Goal: Transaction & Acquisition: Purchase product/service

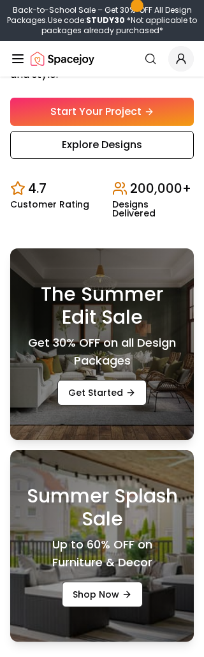
scroll to position [391, 0]
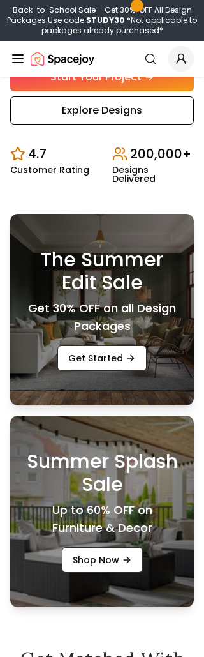
click at [50, 125] on link "Explore Designs" at bounding box center [102, 111] width 184 height 28
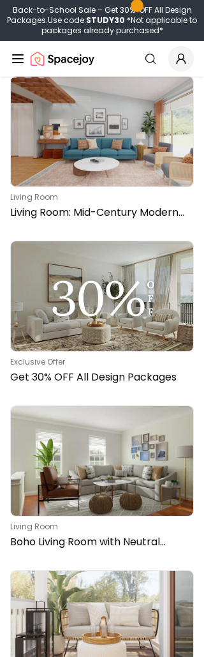
scroll to position [915, 0]
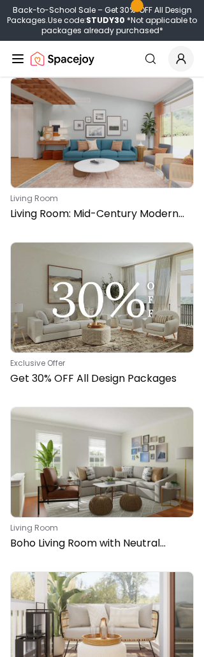
click at [68, 243] on img at bounding box center [102, 298] width 183 height 110
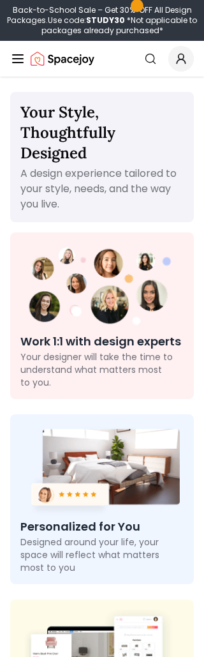
click at [19, 48] on div "Spacejoy" at bounding box center [52, 59] width 84 height 26
click at [22, 49] on div "Spacejoy" at bounding box center [52, 59] width 84 height 26
click at [10, 56] on icon "Global" at bounding box center [17, 58] width 15 height 15
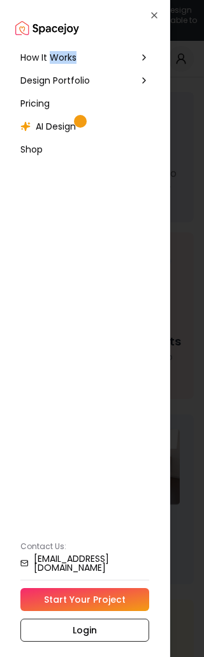
click at [51, 128] on span "AI Design" at bounding box center [56, 126] width 40 height 13
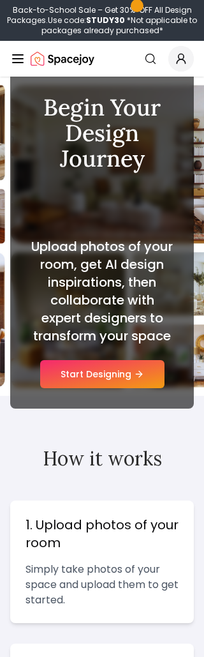
click at [134, 371] on button "Start Designing" at bounding box center [102, 374] width 125 height 28
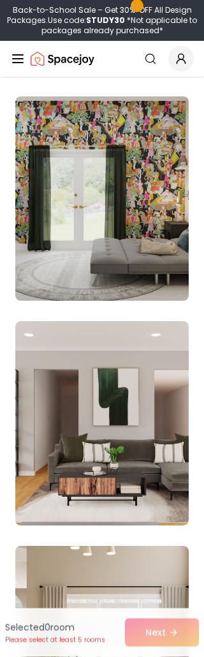
scroll to position [2000, 0]
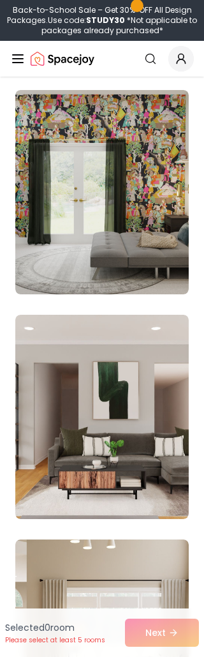
click at [40, 145] on img at bounding box center [102, 192] width 174 height 204
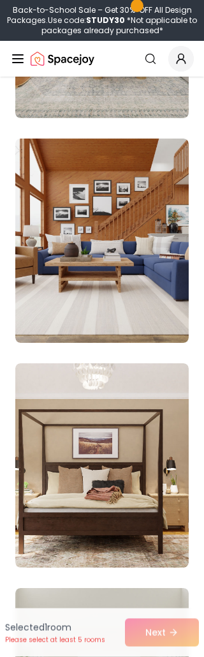
scroll to position [5774, 0]
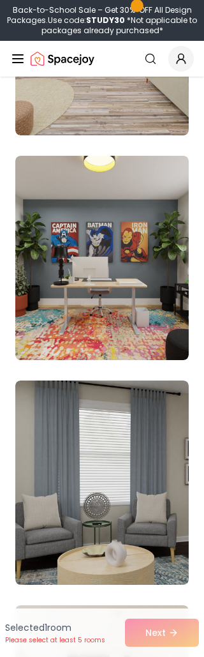
click at [46, 234] on img at bounding box center [102, 258] width 174 height 204
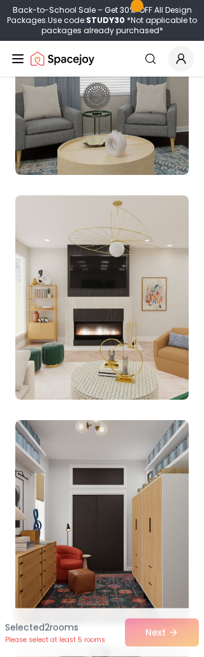
scroll to position [4592, 0]
click at [55, 248] on img at bounding box center [102, 297] width 174 height 204
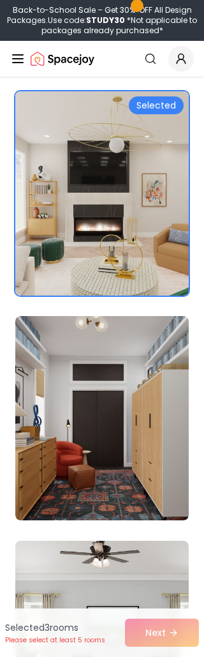
click at [50, 192] on img at bounding box center [102, 193] width 174 height 204
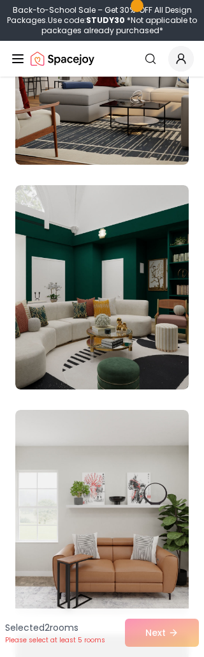
scroll to position [8666, 0]
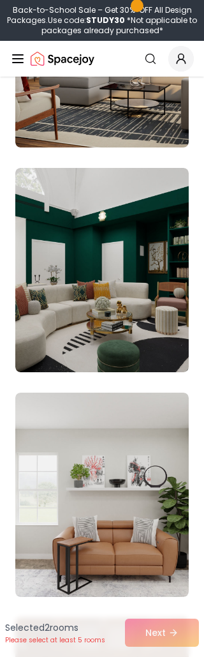
click at [40, 227] on img at bounding box center [102, 270] width 174 height 204
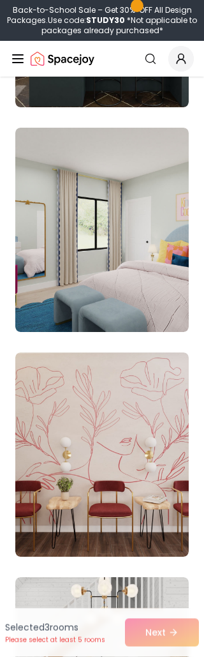
scroll to position [15450, 0]
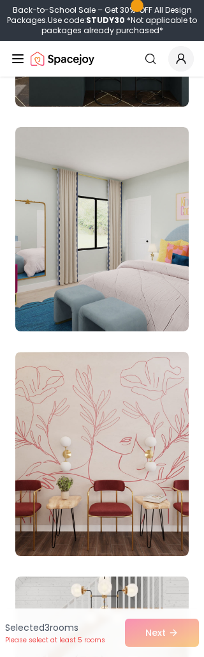
click at [52, 204] on img at bounding box center [102, 229] width 174 height 204
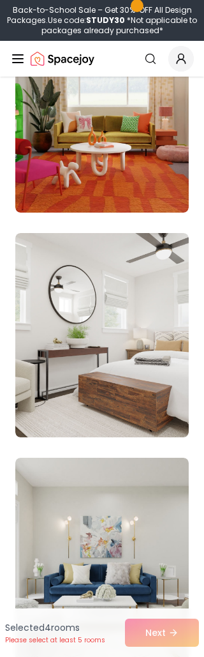
scroll to position [18257, 0]
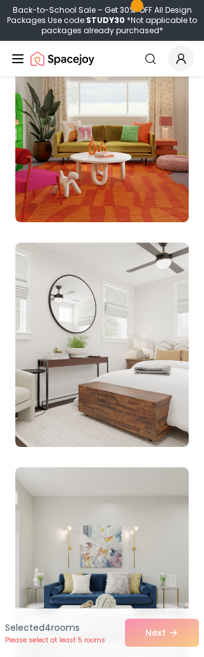
click at [61, 170] on img at bounding box center [102, 120] width 174 height 204
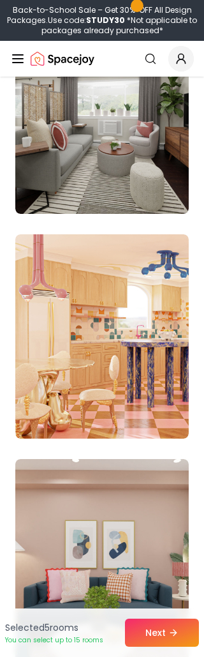
scroll to position [20297, 0]
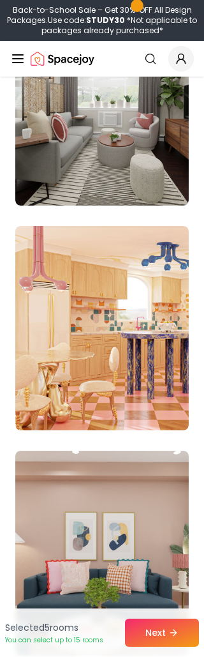
click at [54, 298] on img at bounding box center [102, 328] width 174 height 204
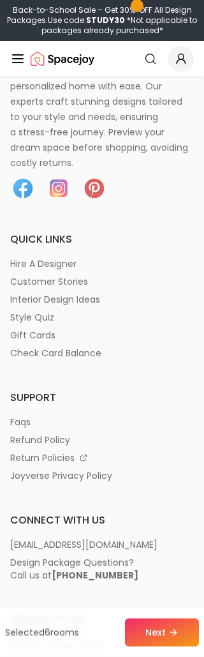
scroll to position [22841, 0]
click at [157, 647] on button "Next" at bounding box center [162, 633] width 74 height 28
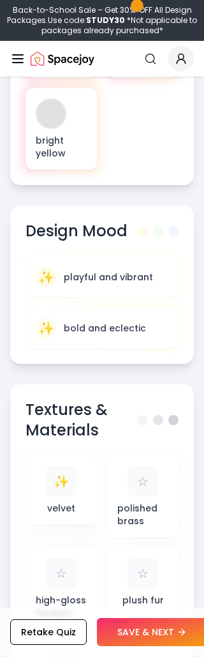
scroll to position [934, 0]
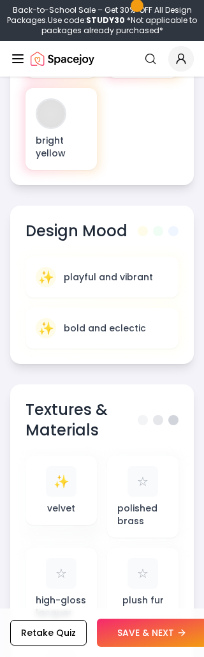
click at [92, 183] on div "Color Palette bright orange neon pink lime green gold bright yellow Design Mood…" at bounding box center [102, 308] width 184 height 884
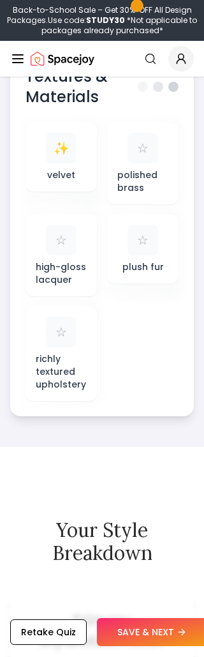
scroll to position [1267, 0]
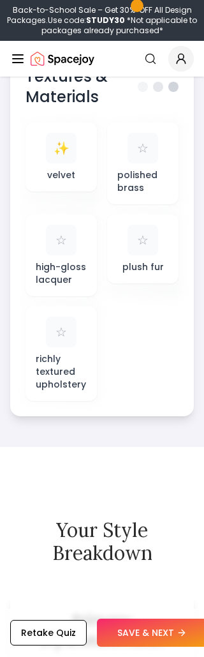
click at [132, 225] on div "☆" at bounding box center [143, 240] width 31 height 31
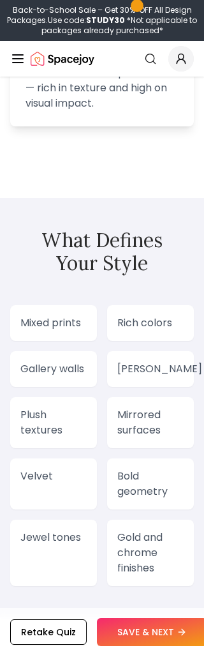
scroll to position [2242, 0]
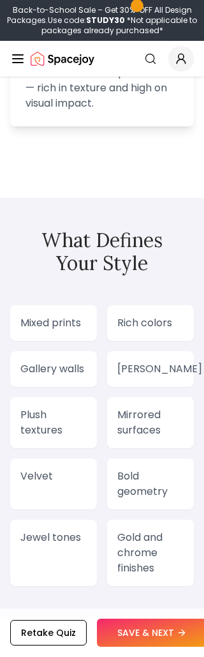
click at [134, 305] on div "Rich colors" at bounding box center [150, 323] width 87 height 36
click at [121, 308] on div "Rich colors" at bounding box center [150, 323] width 87 height 36
click at [133, 319] on p "Rich colors" at bounding box center [151, 322] width 66 height 15
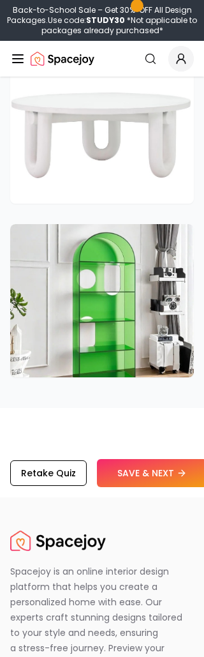
scroll to position [4526, 0]
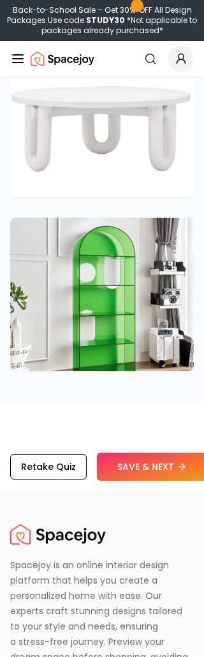
click at [131, 467] on button "SAVE & NEXT" at bounding box center [152, 467] width 110 height 28
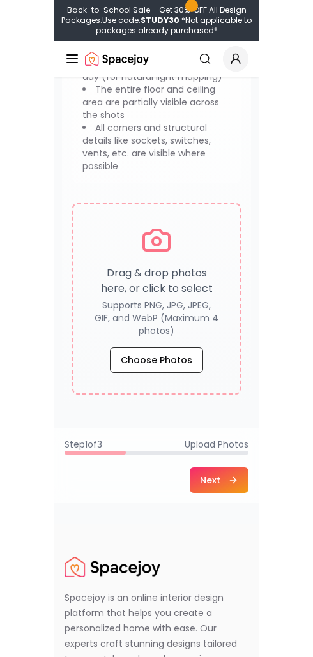
scroll to position [243, 0]
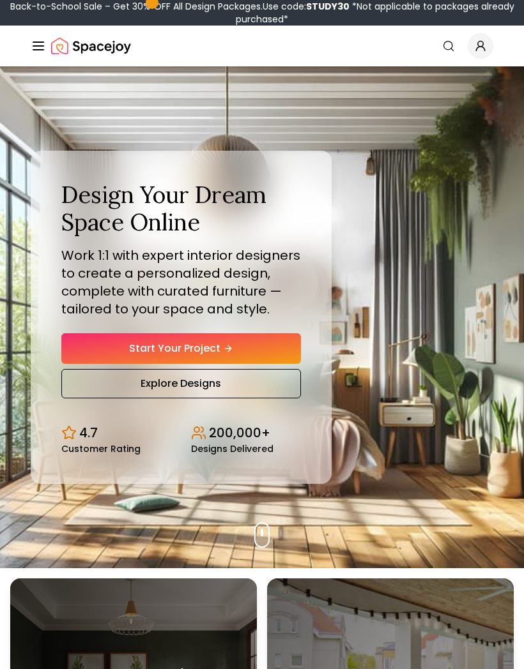
click at [45, 50] on icon "Global" at bounding box center [38, 45] width 15 height 15
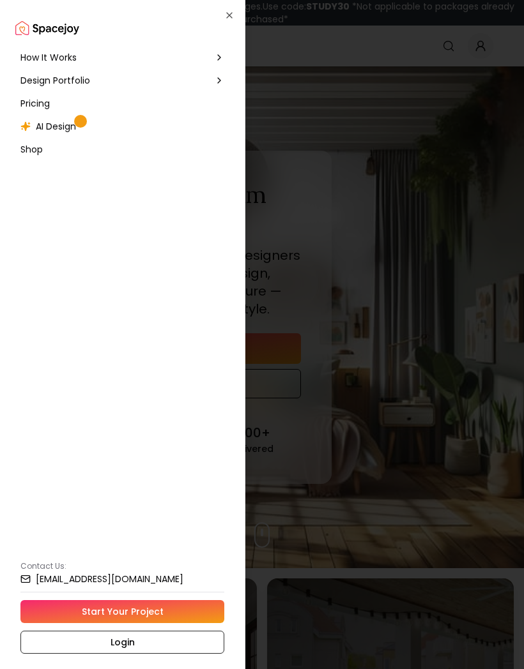
click at [55, 148] on nav "How It Works Design Portfolio Pricing AI Design Shop" at bounding box center [122, 103] width 214 height 115
click at [40, 146] on span "Shop" at bounding box center [31, 149] width 22 height 13
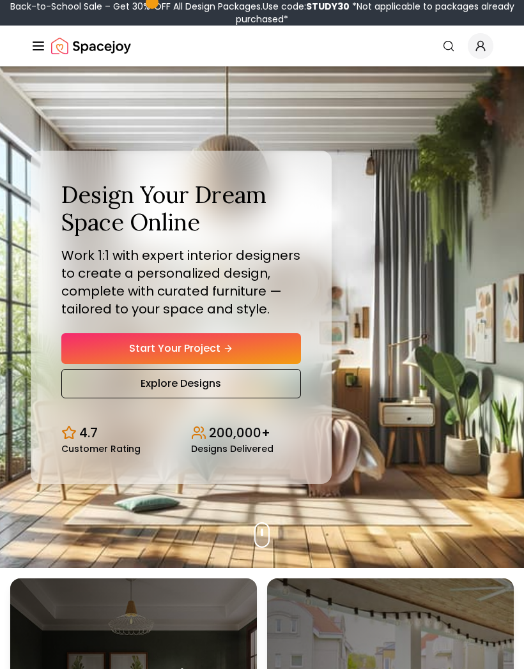
click at [453, 40] on icon "Global" at bounding box center [448, 46] width 13 height 13
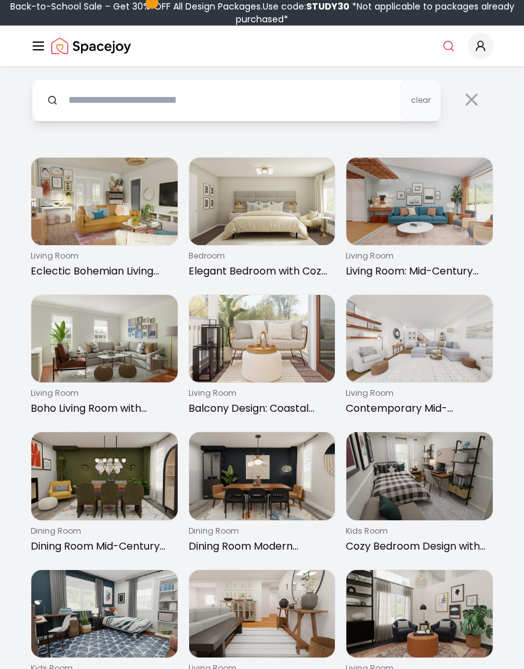
click at [305, 96] on input "text" at bounding box center [236, 100] width 409 height 42
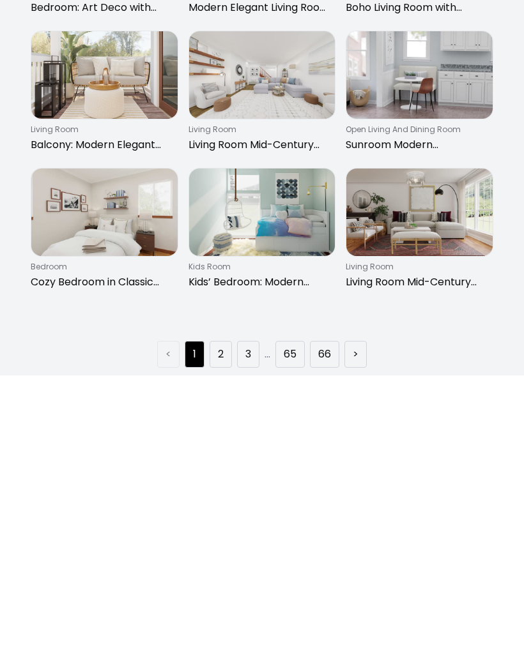
scroll to position [974, 0]
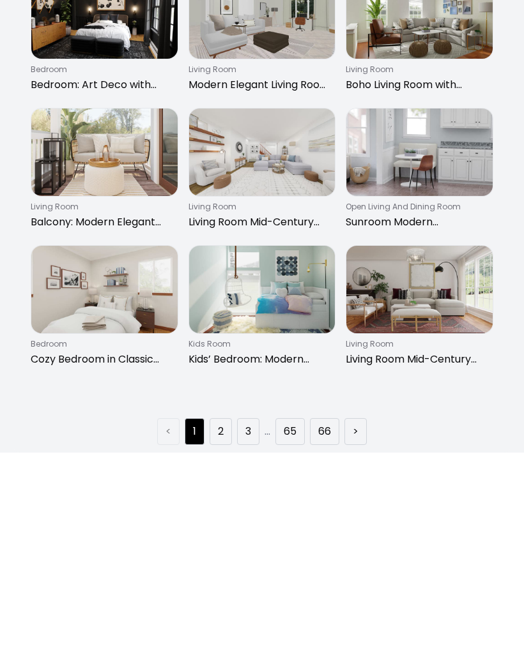
click at [223, 599] on link "2" at bounding box center [221, 606] width 6 height 15
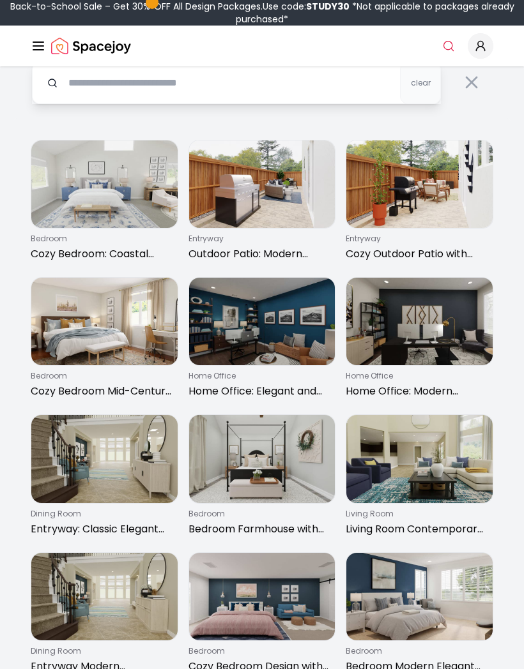
scroll to position [0, 0]
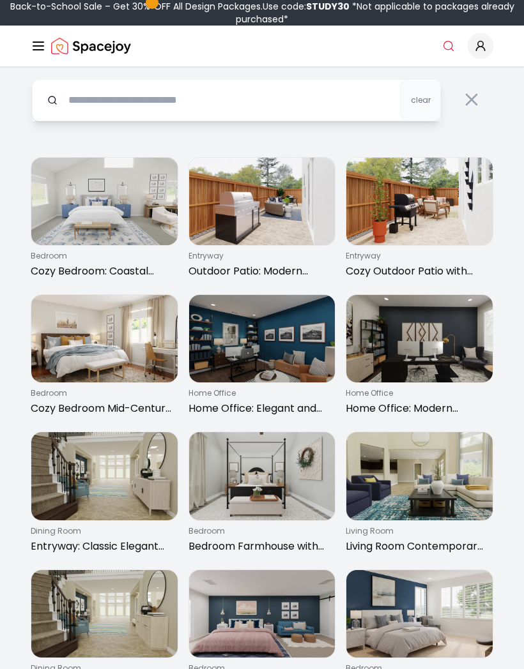
click at [355, 91] on input "text" at bounding box center [236, 100] width 409 height 42
type input "**********"
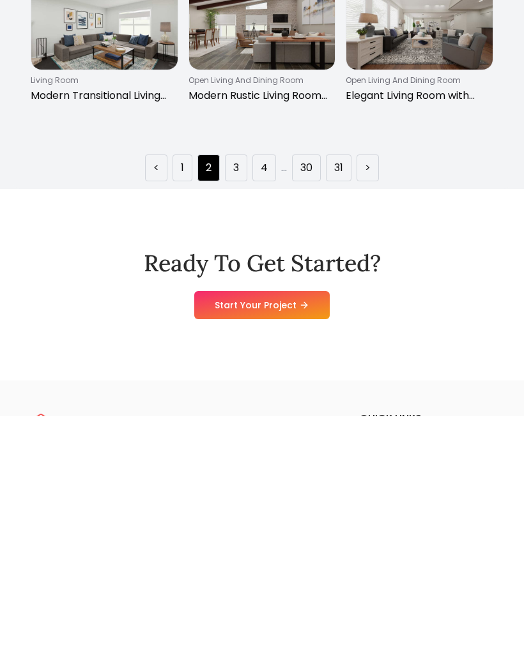
scroll to position [1166, 0]
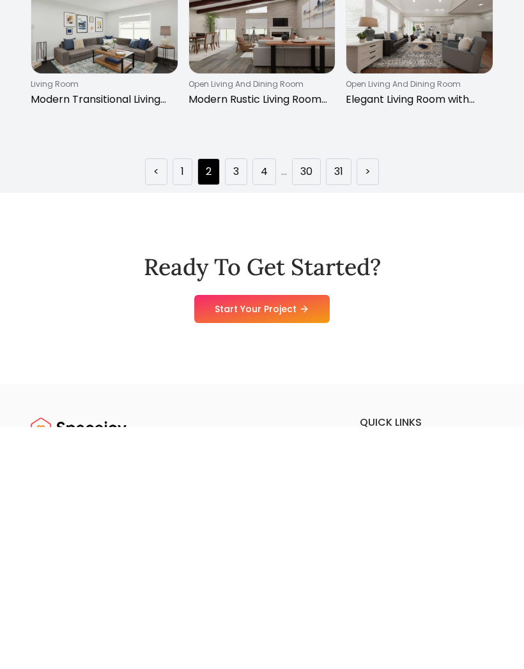
click at [264, 407] on link "4" at bounding box center [264, 414] width 7 height 15
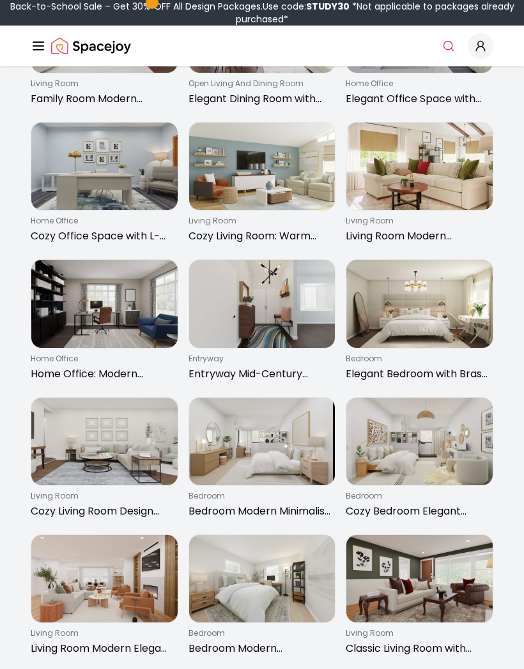
scroll to position [180, 0]
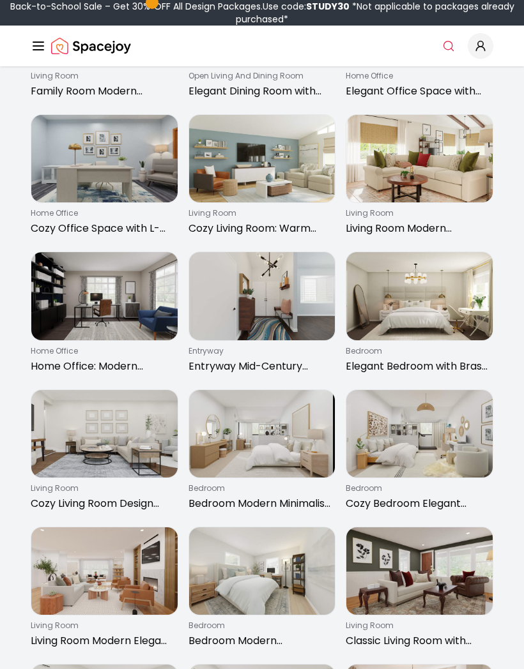
click at [428, 428] on img at bounding box center [419, 433] width 146 height 87
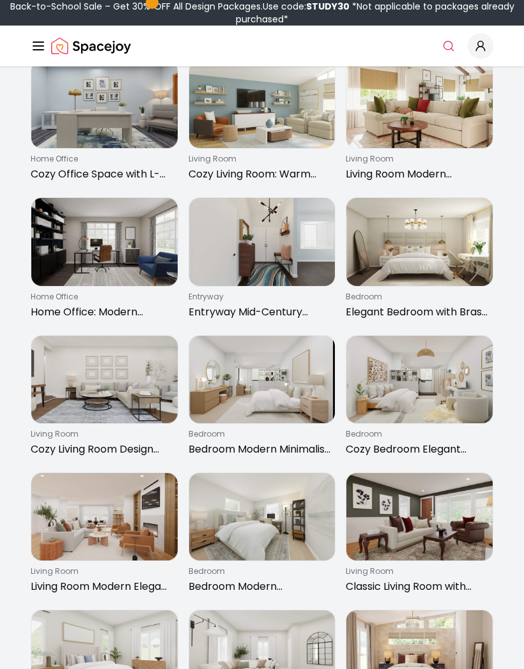
scroll to position [0, 0]
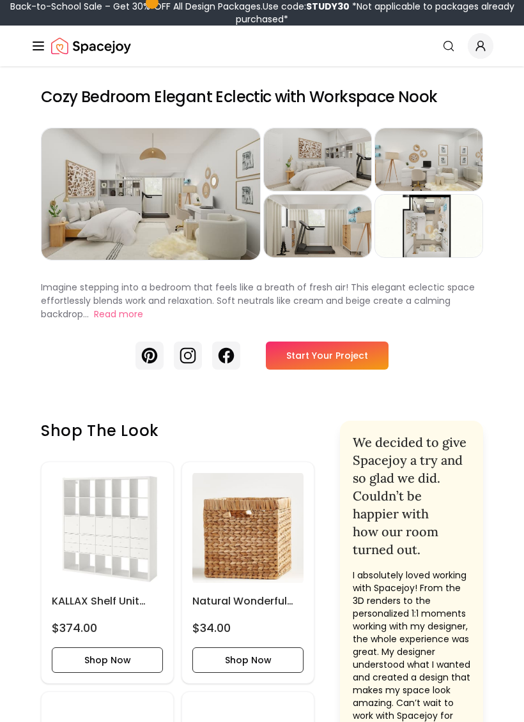
click at [227, 204] on div "Preview" at bounding box center [151, 194] width 218 height 132
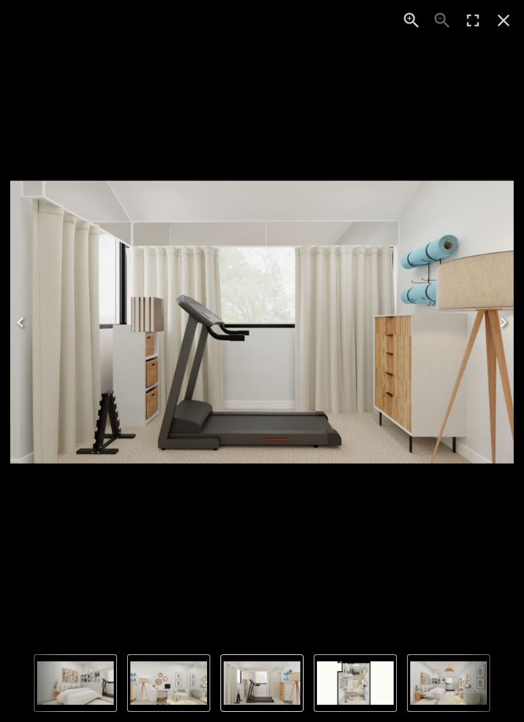
click at [515, 10] on button "Close" at bounding box center [503, 20] width 31 height 31
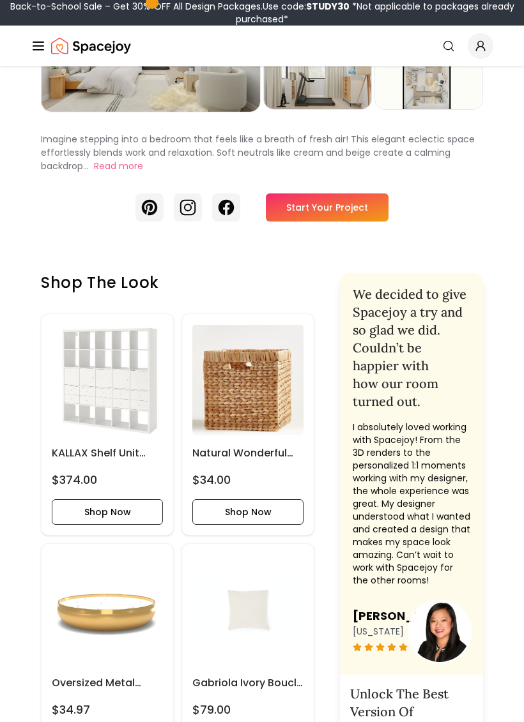
scroll to position [148, 0]
click at [349, 208] on link "Start Your Project" at bounding box center [327, 208] width 123 height 28
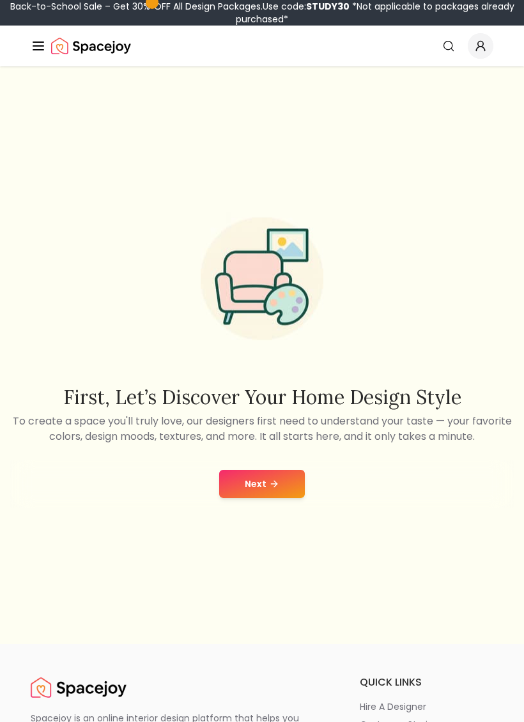
click at [266, 494] on button "Next" at bounding box center [262, 484] width 86 height 28
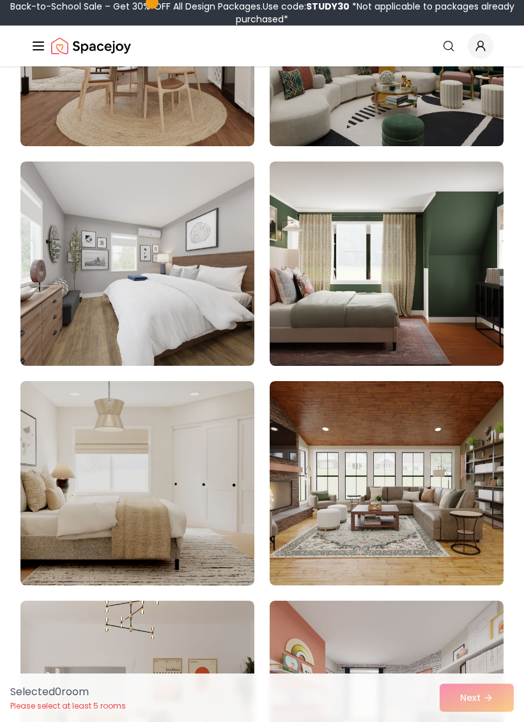
click at [459, 113] on img at bounding box center [387, 44] width 234 height 204
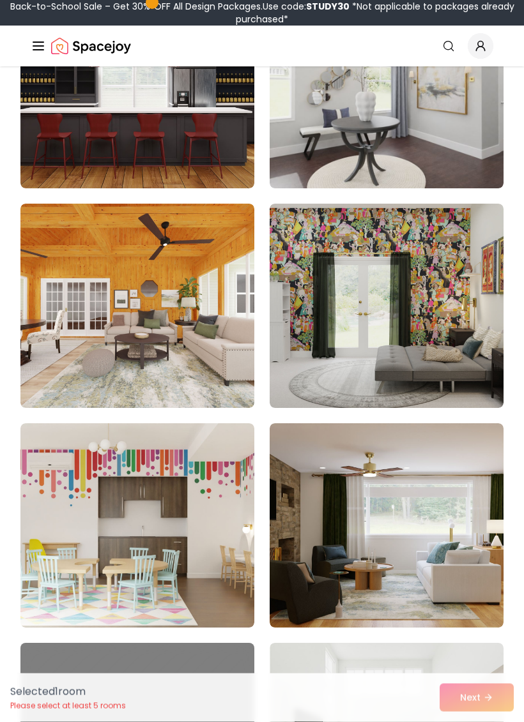
scroll to position [8383, 0]
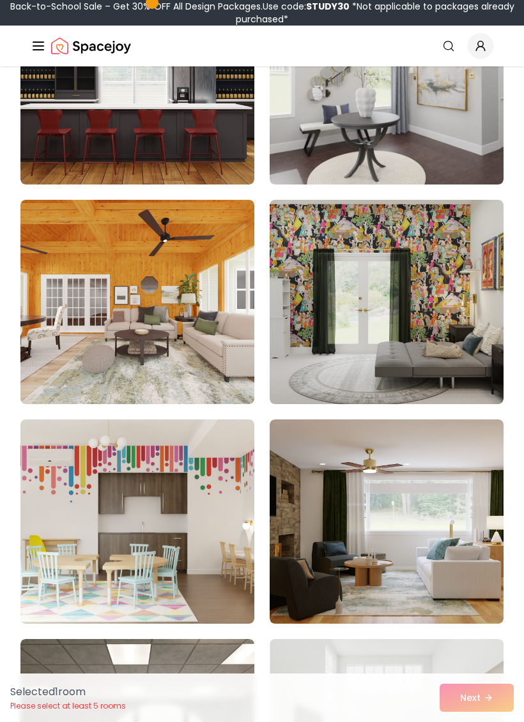
click at [442, 316] on img at bounding box center [387, 302] width 234 height 204
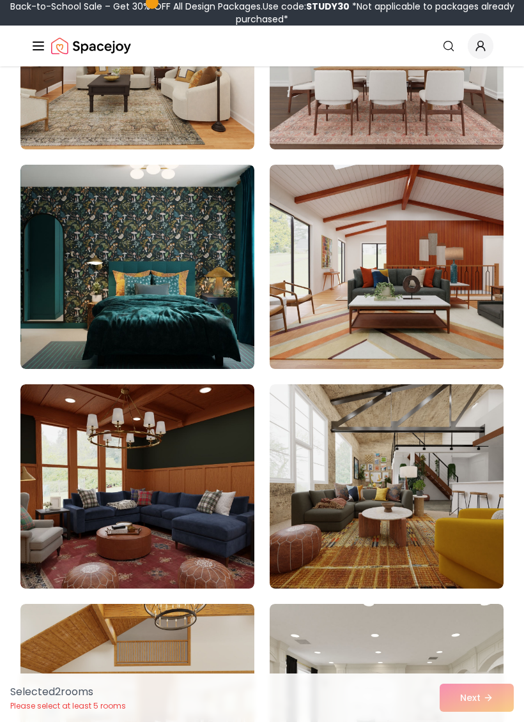
scroll to position [9726, 0]
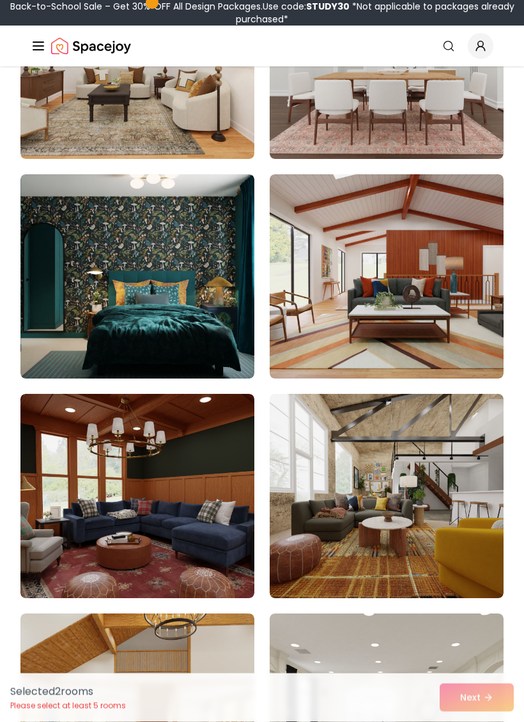
click at [206, 300] on img at bounding box center [137, 277] width 234 height 204
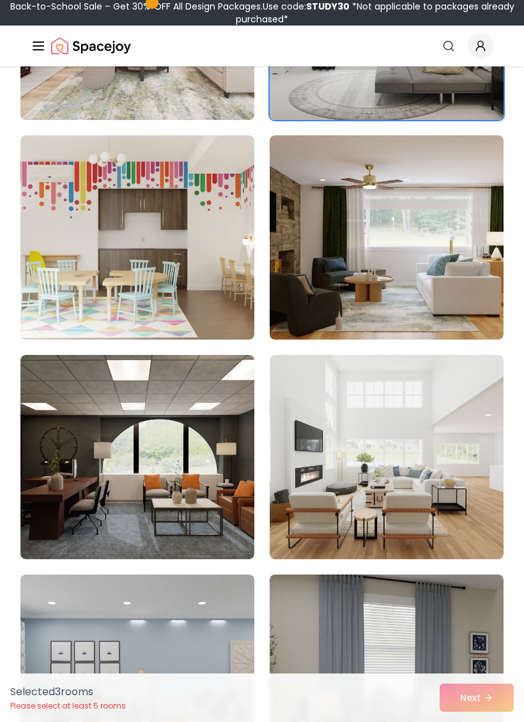
scroll to position [8667, 0]
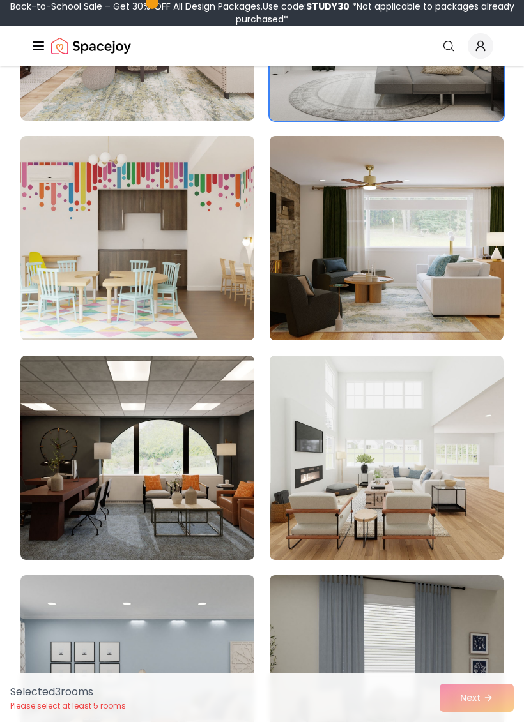
click at [210, 285] on img at bounding box center [137, 238] width 234 height 204
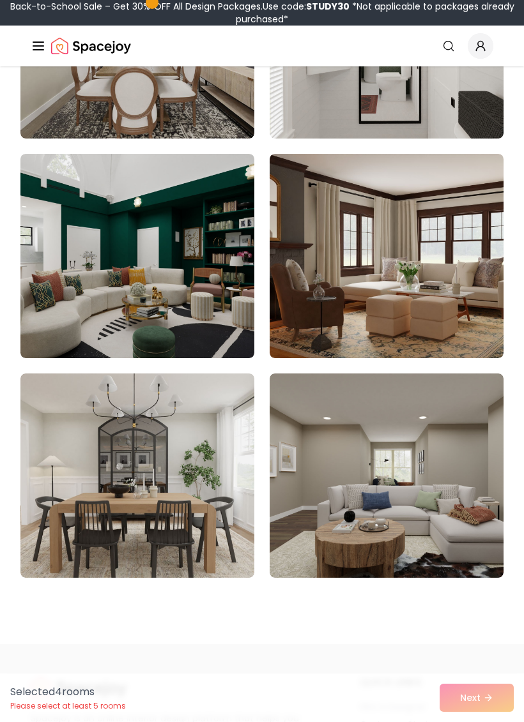
scroll to position [10626, 0]
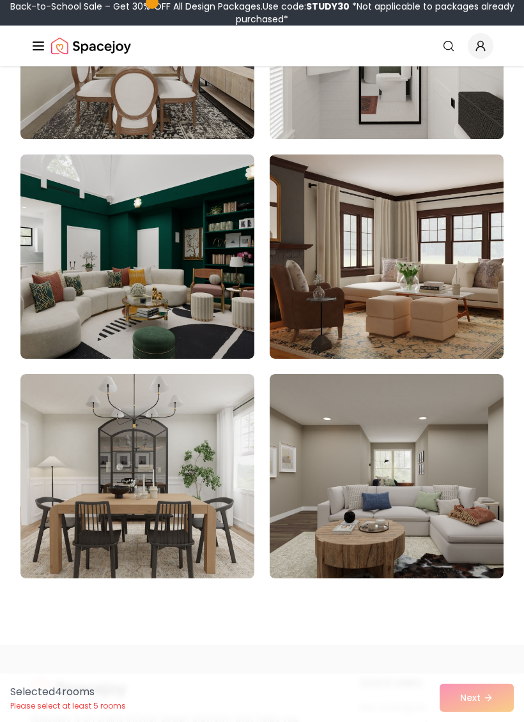
click at [216, 298] on img at bounding box center [137, 257] width 234 height 204
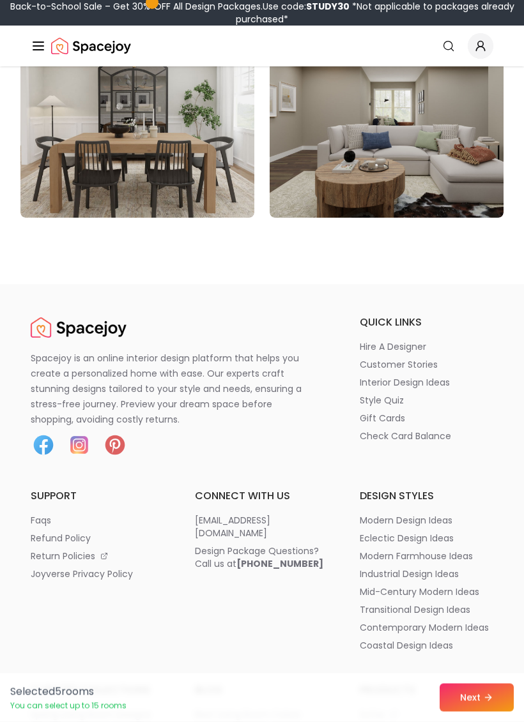
scroll to position [11031, 0]
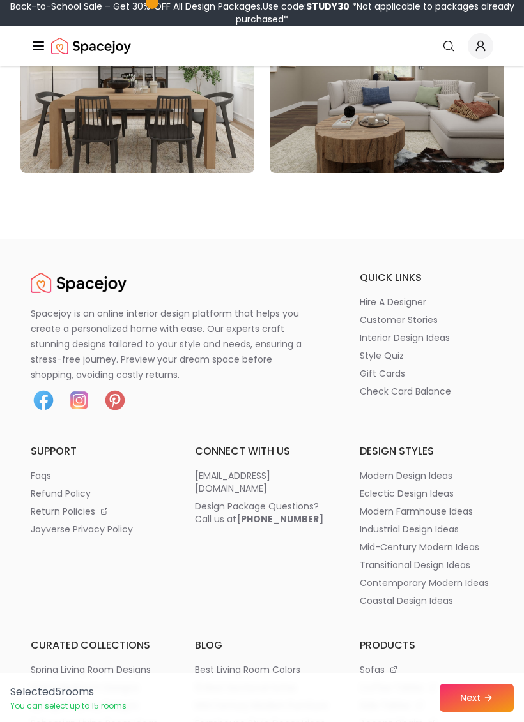
click at [480, 711] on button "Next" at bounding box center [476, 698] width 74 height 28
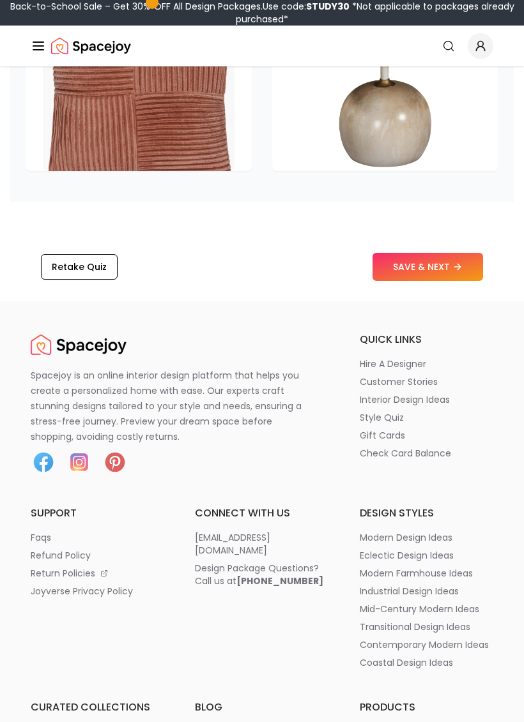
click at [453, 266] on button "SAVE & NEXT" at bounding box center [427, 268] width 110 height 28
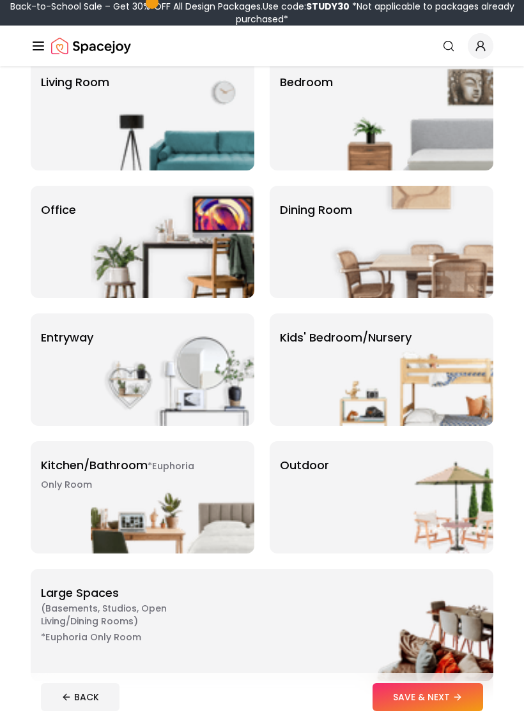
scroll to position [118, 0]
click at [189, 495] on img at bounding box center [172, 497] width 163 height 112
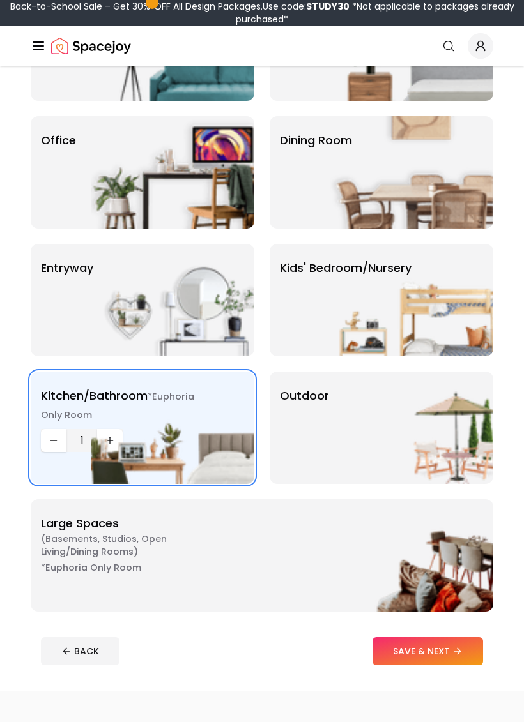
scroll to position [223, 0]
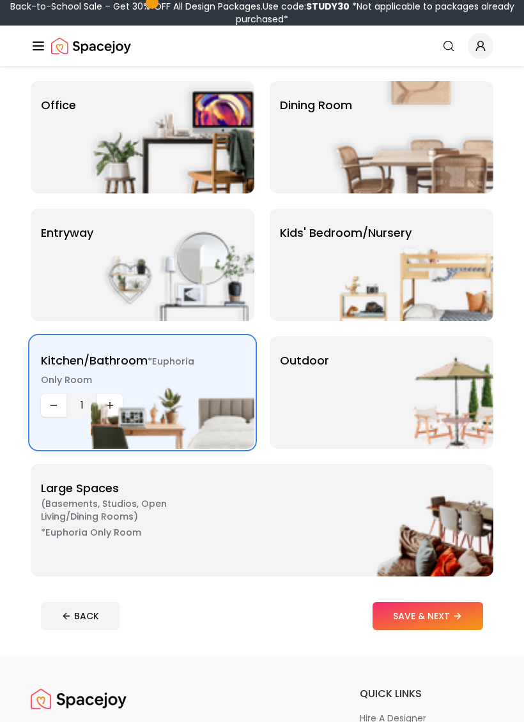
click at [418, 611] on button "SAVE & NEXT" at bounding box center [427, 616] width 110 height 28
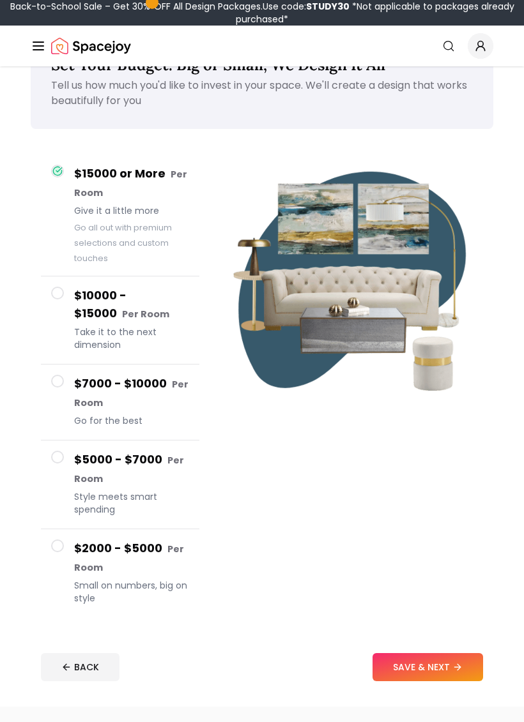
click at [71, 553] on button "$2000 - $5000 Per Room Small on numbers, big on style" at bounding box center [120, 574] width 158 height 88
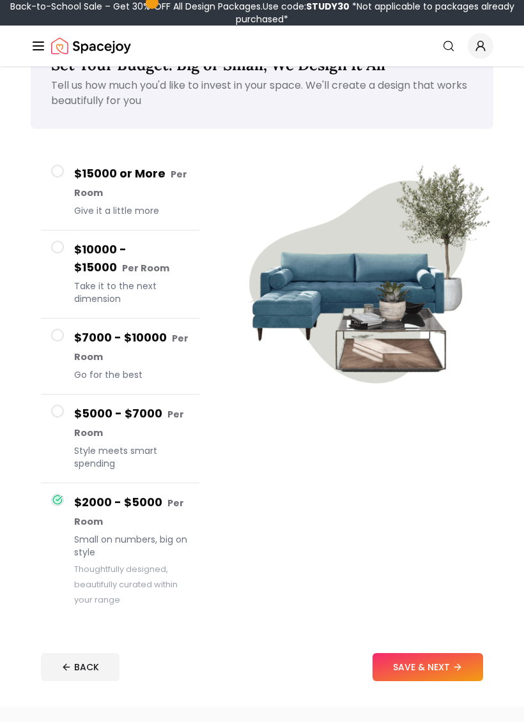
scroll to position [47, 0]
click at [87, 241] on h4 "$10000 - $15000 Per Room" at bounding box center [131, 259] width 115 height 36
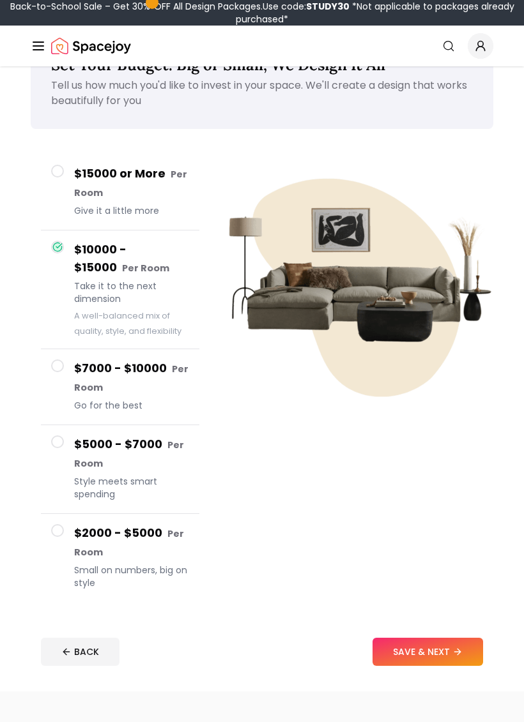
click at [130, 363] on h4 "$7000 - $10000 Per Room" at bounding box center [131, 378] width 115 height 37
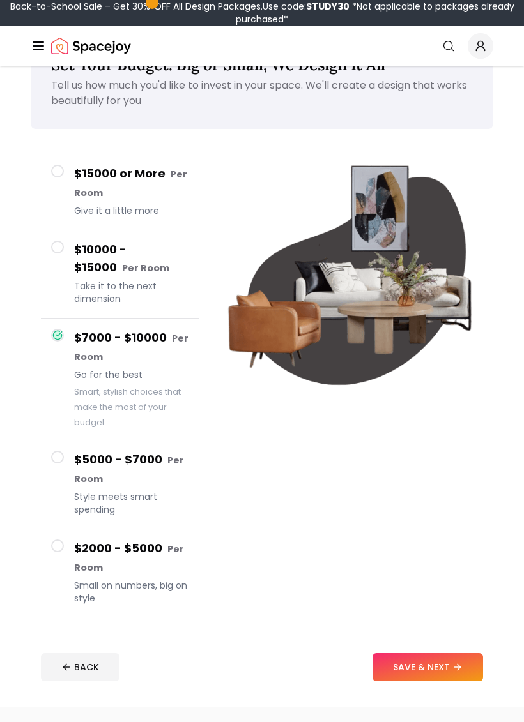
click at [156, 274] on small "Per Room" at bounding box center [145, 268] width 47 height 13
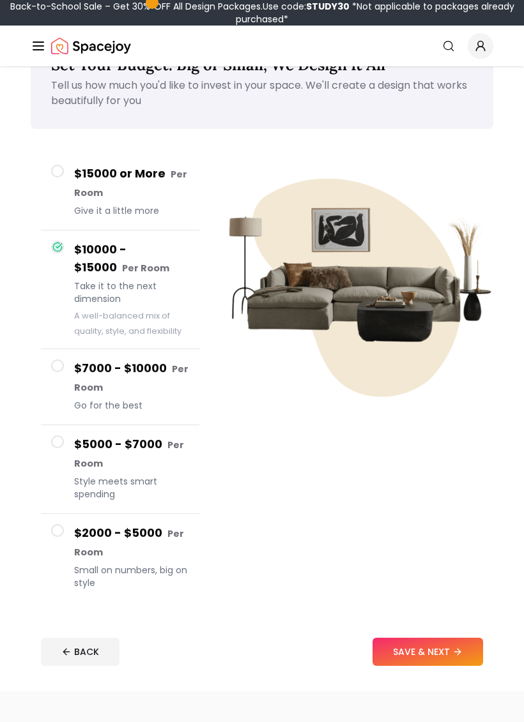
click at [159, 464] on h4 "$5000 - $7000 Per Room" at bounding box center [131, 454] width 115 height 37
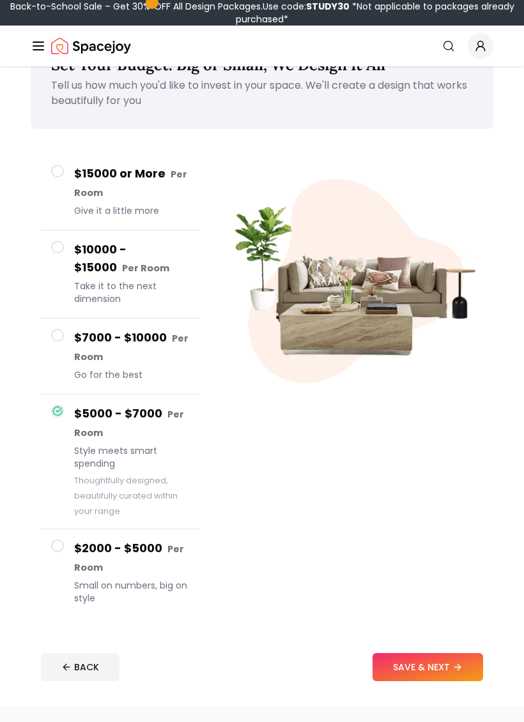
click at [153, 552] on h4 "$2000 - $5000 Per Room" at bounding box center [131, 558] width 115 height 37
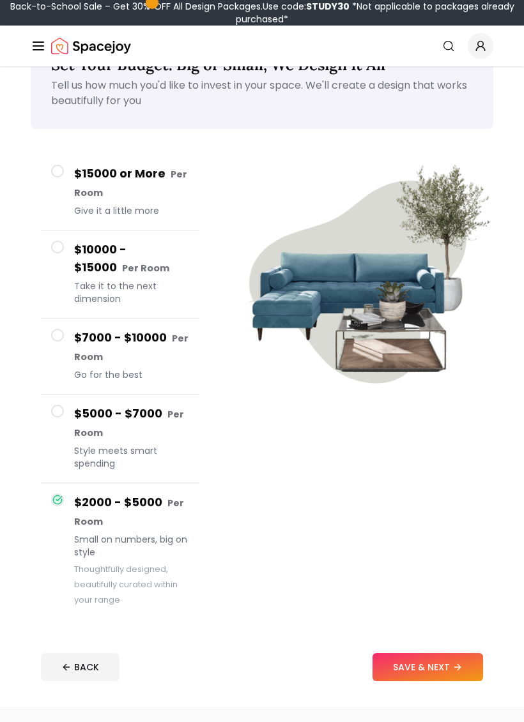
click at [424, 659] on button "SAVE & NEXT" at bounding box center [427, 667] width 110 height 28
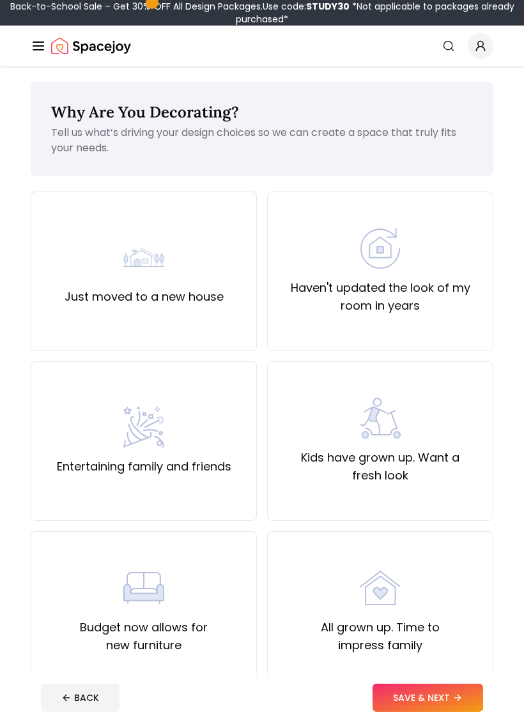
click at [211, 287] on div "Just moved to a new house" at bounding box center [144, 271] width 159 height 69
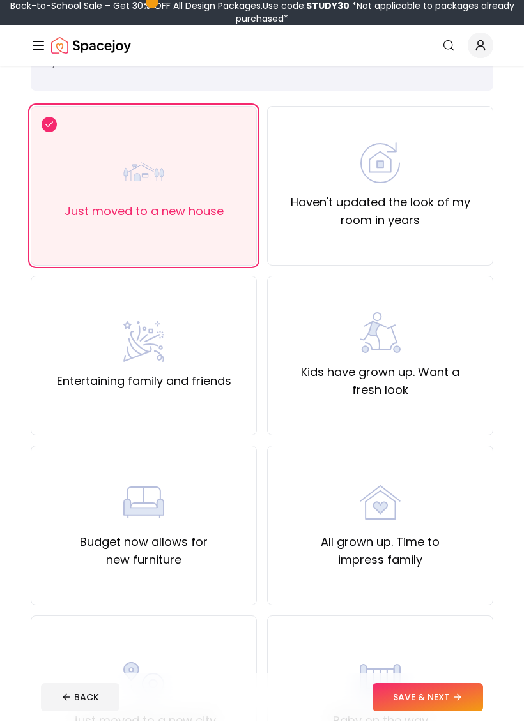
click at [349, 174] on div "Haven't updated the look of my room in years" at bounding box center [380, 186] width 204 height 87
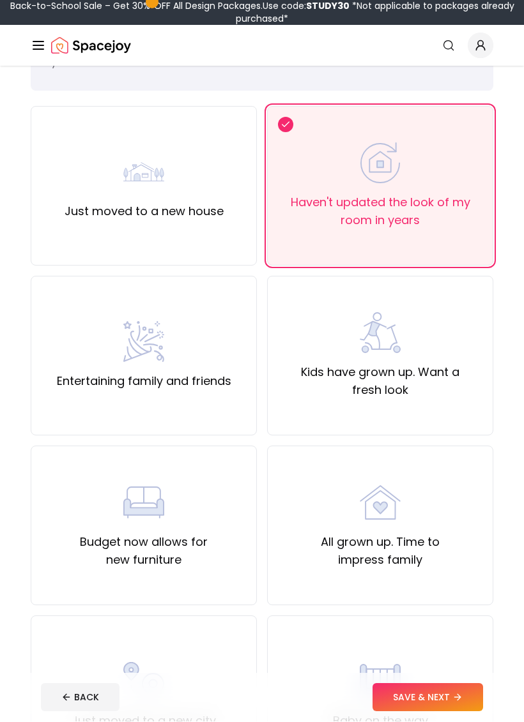
scroll to position [86, 0]
click at [255, 213] on div "Just moved to a new house" at bounding box center [144, 186] width 226 height 160
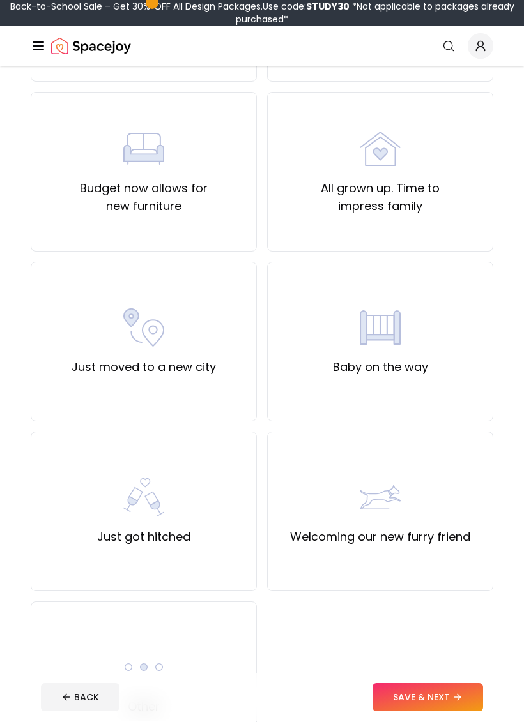
scroll to position [443, 0]
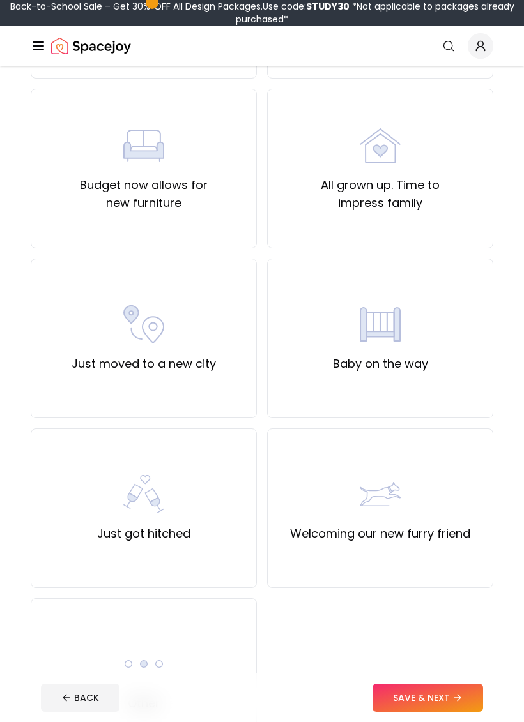
click at [432, 698] on button "SAVE & NEXT" at bounding box center [427, 698] width 110 height 28
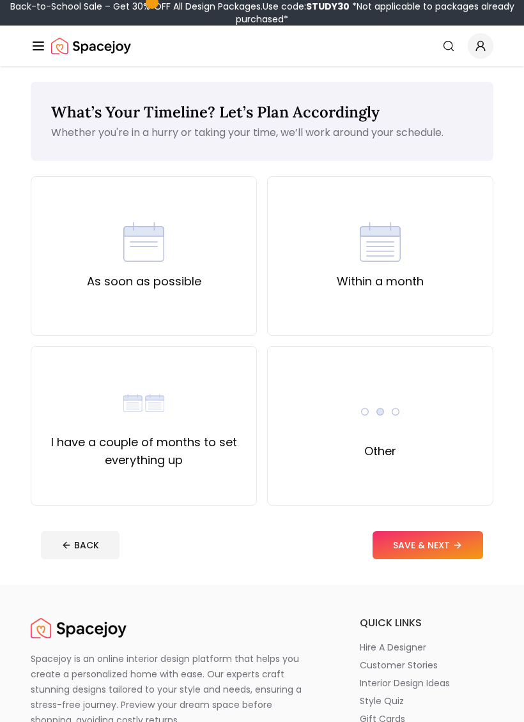
click at [201, 404] on div "I have a couple of months to set everything up" at bounding box center [144, 426] width 204 height 87
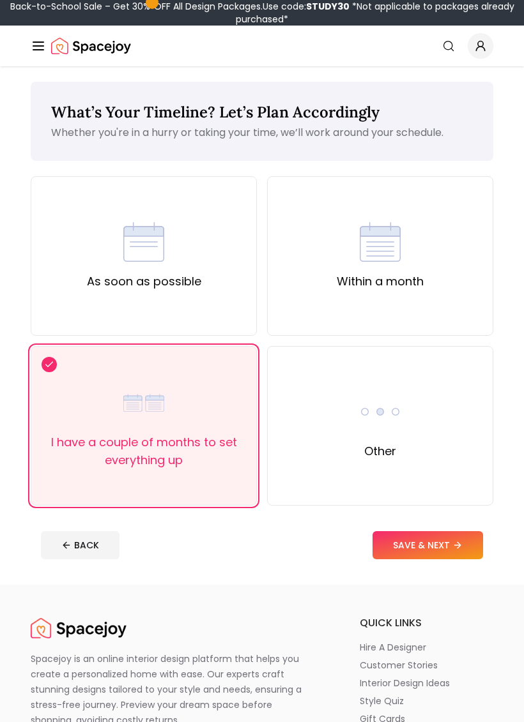
click at [436, 544] on button "SAVE & NEXT" at bounding box center [427, 545] width 110 height 28
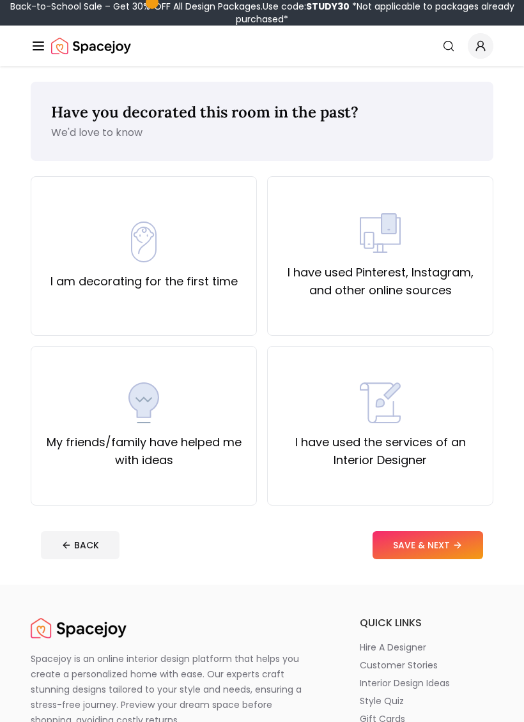
click at [349, 186] on div "I have used Pinterest, Instagram, and other online sources" at bounding box center [380, 256] width 226 height 160
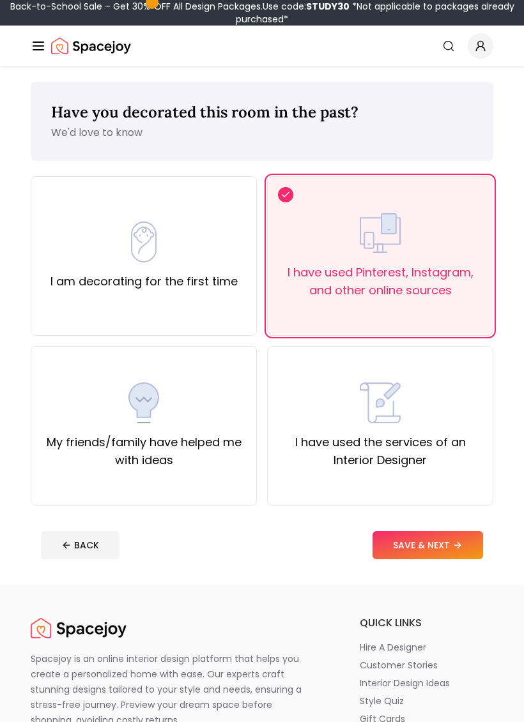
click at [429, 524] on footer "BACK SAVE & NEXT" at bounding box center [262, 545] width 462 height 49
click at [433, 543] on button "SAVE & NEXT" at bounding box center [427, 545] width 110 height 28
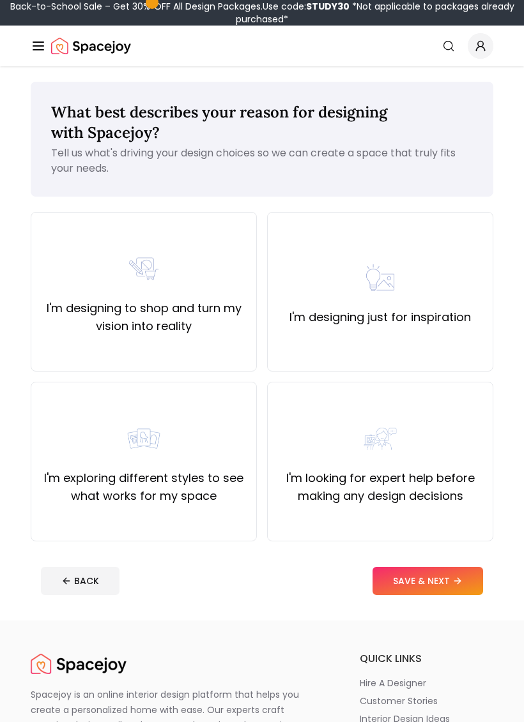
click at [434, 578] on button "SAVE & NEXT" at bounding box center [427, 581] width 110 height 28
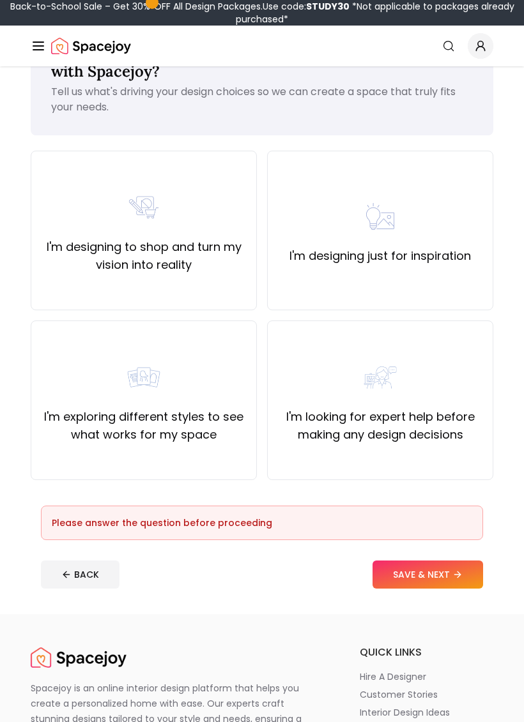
scroll to position [66, 0]
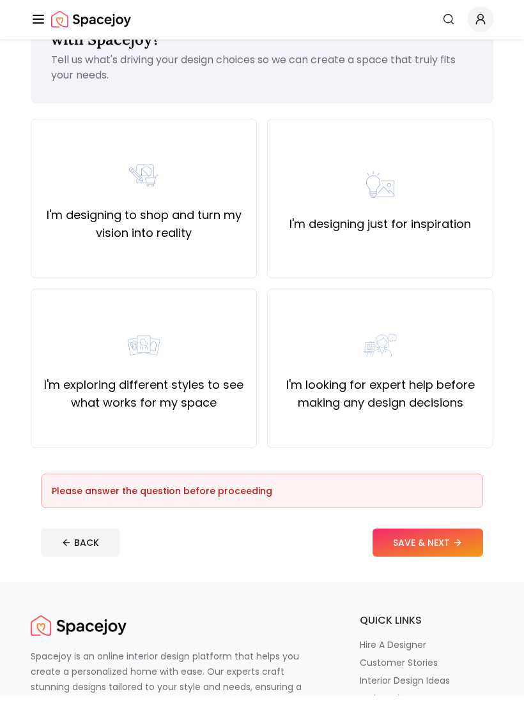
click at [340, 191] on div "I'm designing just for inspiration" at bounding box center [379, 225] width 181 height 69
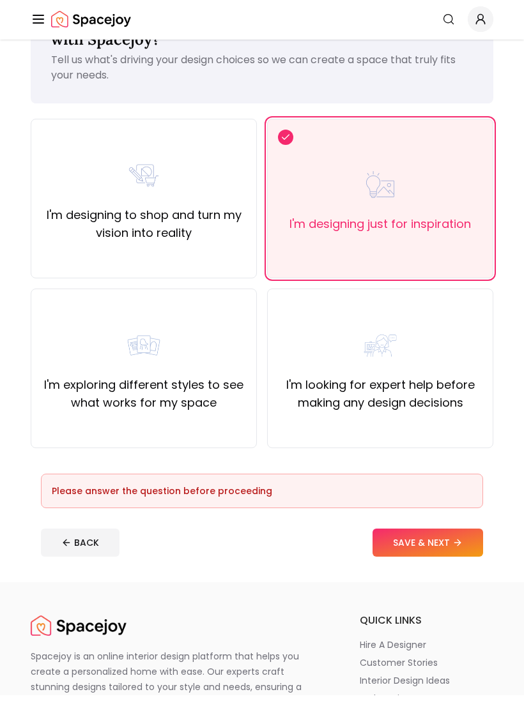
click at [422, 556] on button "SAVE & NEXT" at bounding box center [427, 570] width 110 height 28
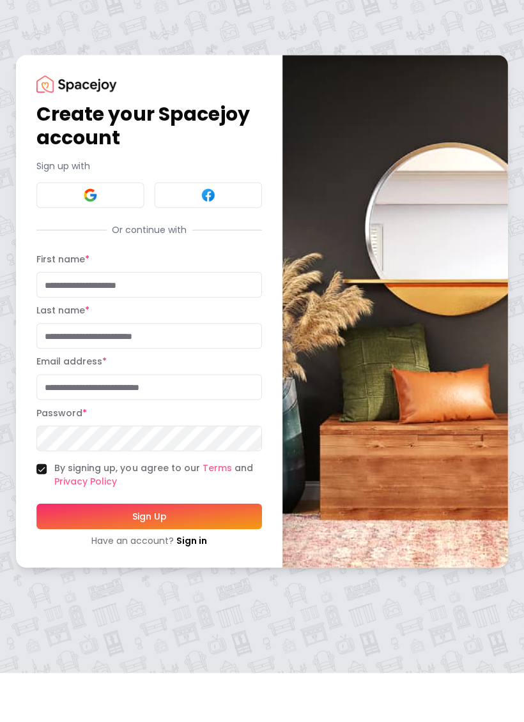
click at [105, 232] on button at bounding box center [90, 245] width 107 height 26
